Goal: Task Accomplishment & Management: Manage account settings

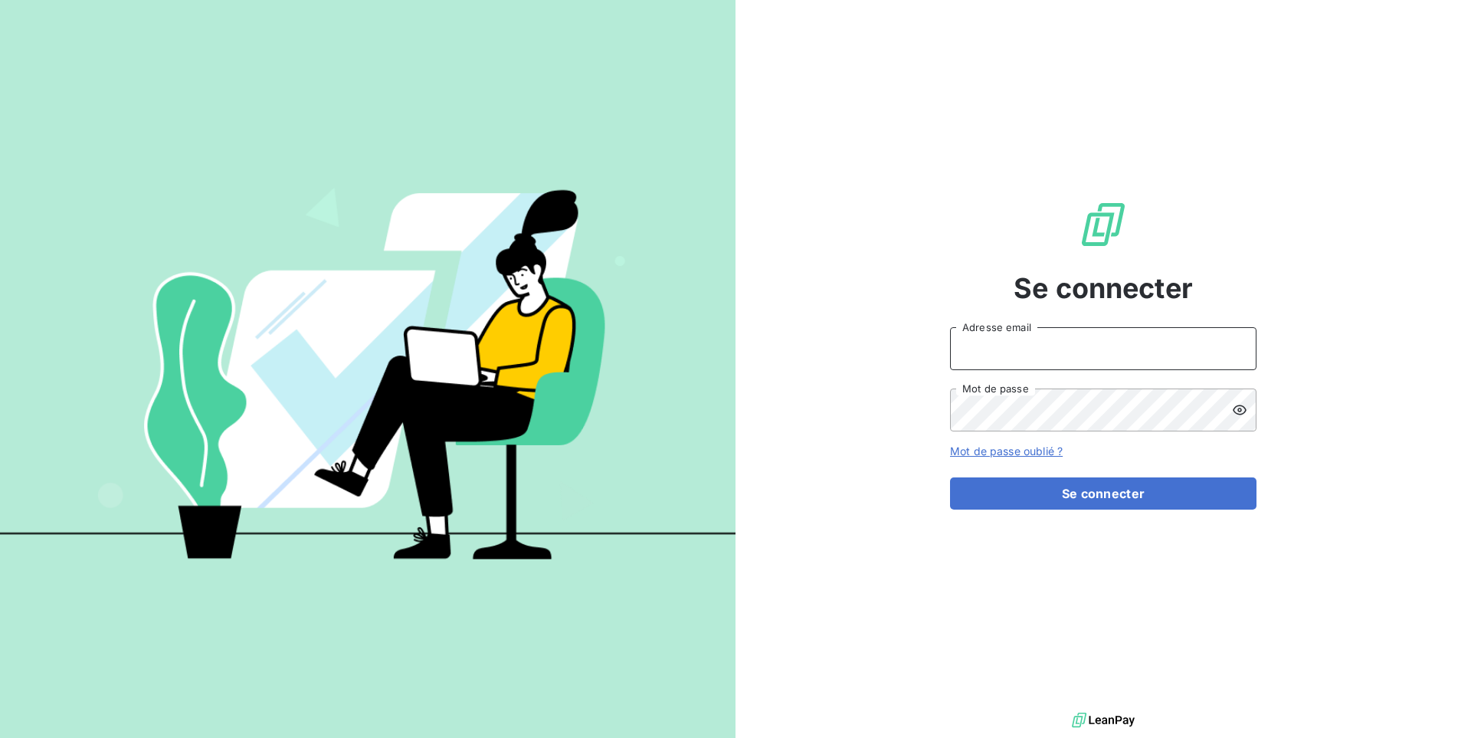
click at [1121, 349] on input "Adresse email" at bounding box center [1103, 348] width 306 height 43
type input "admin@cme"
click at [950, 477] on button "Se connecter" at bounding box center [1103, 493] width 306 height 32
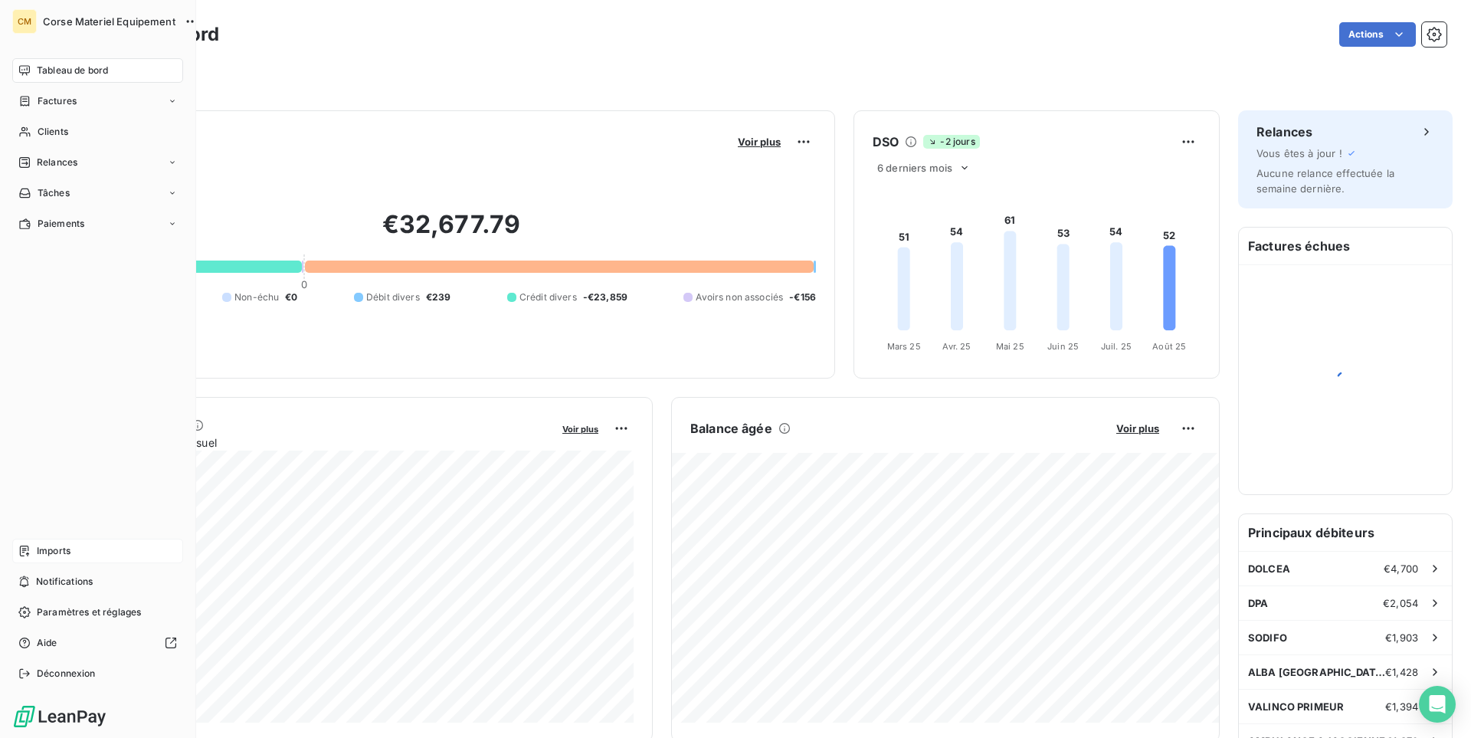
click at [57, 550] on span "Imports" at bounding box center [54, 551] width 34 height 14
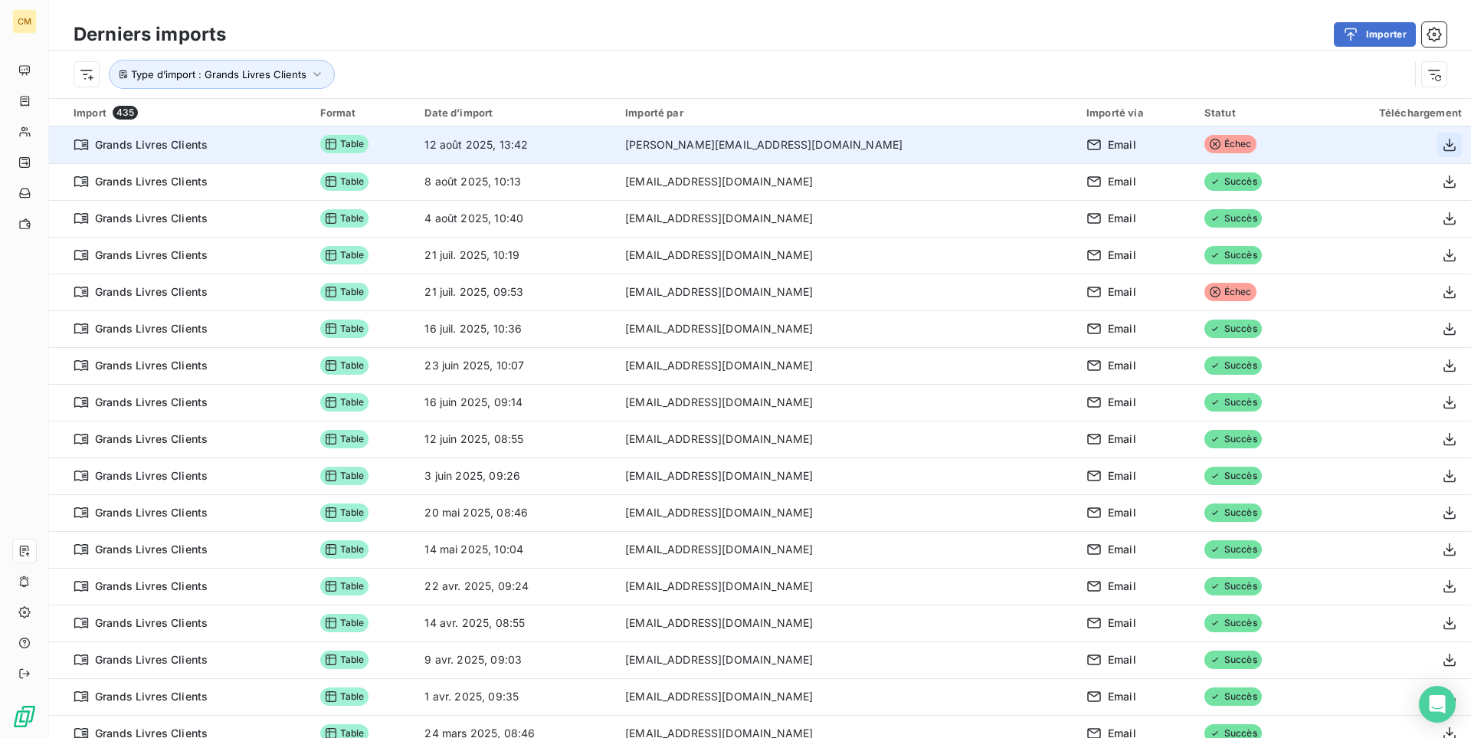
click at [1452, 146] on icon "button" at bounding box center [1449, 144] width 15 height 15
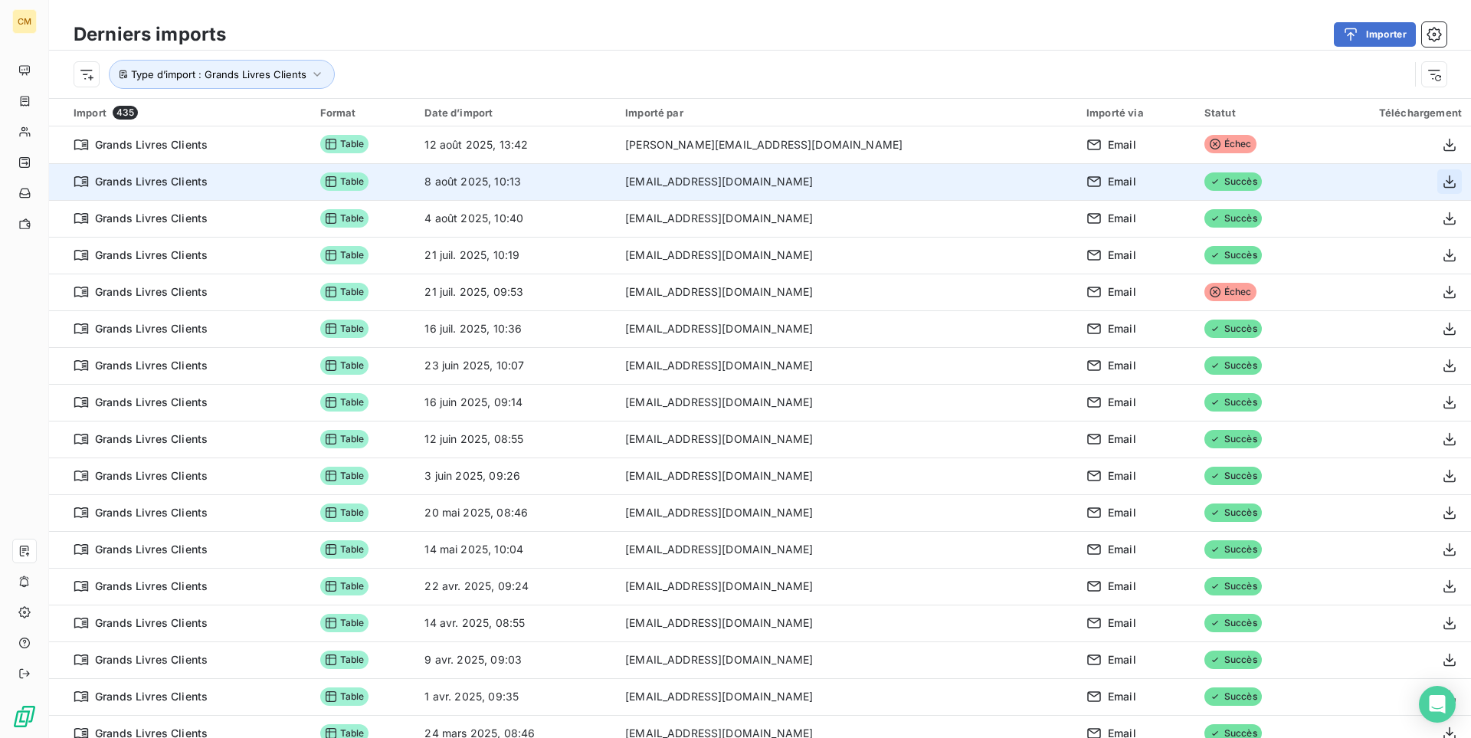
click at [1448, 184] on icon "button" at bounding box center [1449, 181] width 15 height 15
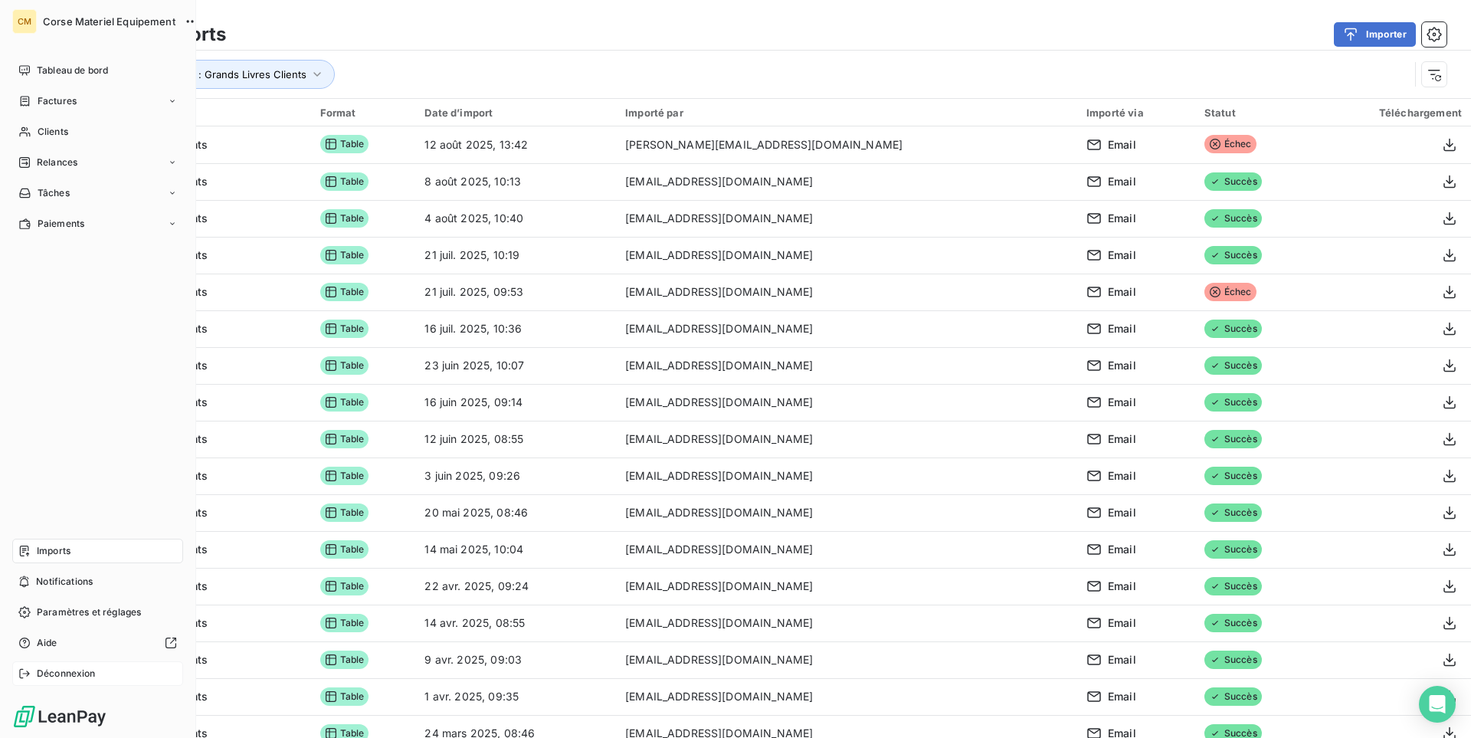
click at [70, 673] on span "Déconnexion" at bounding box center [66, 673] width 59 height 14
